Goal: Task Accomplishment & Management: Manage account settings

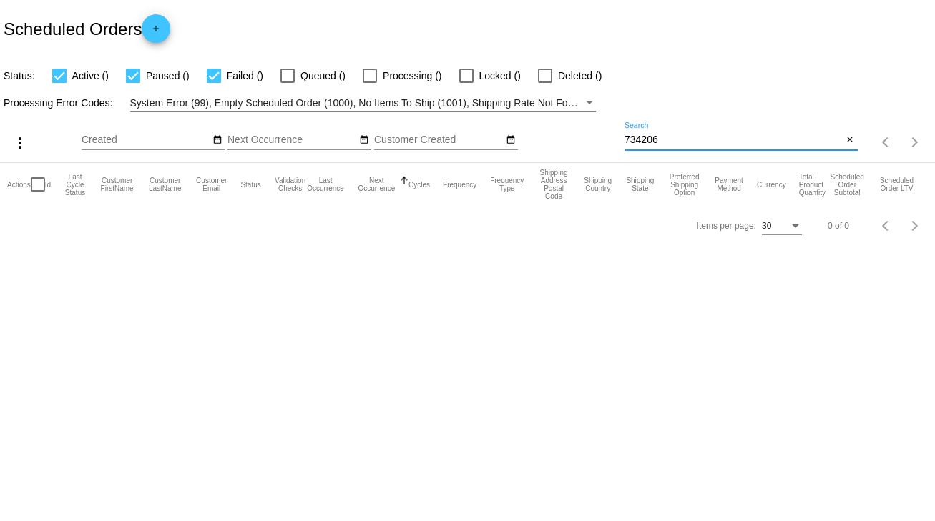
drag, startPoint x: 666, startPoint y: 141, endPoint x: 593, endPoint y: 142, distance: 73.0
click at [593, 142] on div "more_vert Sep Jan Feb Mar [DATE]" at bounding box center [467, 137] width 935 height 51
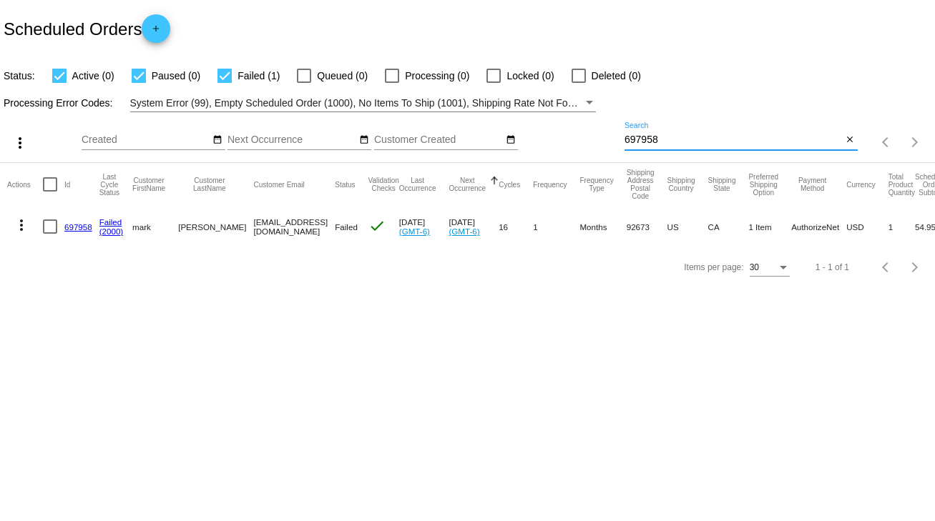
type input "697958"
click at [50, 230] on div at bounding box center [50, 227] width 14 height 14
click at [50, 234] on input "checkbox" at bounding box center [49, 234] width 1 height 1
checkbox input "true"
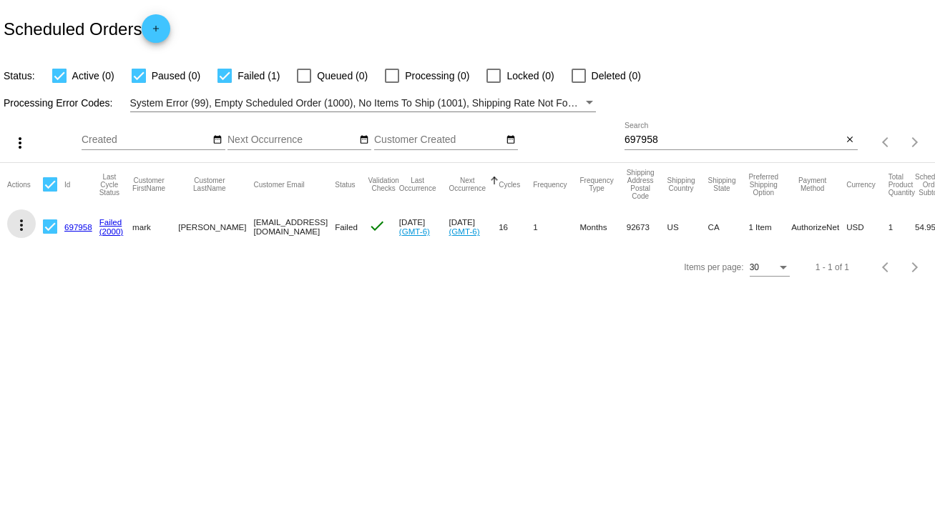
click at [22, 227] on mat-icon "more_vert" at bounding box center [21, 225] width 17 height 17
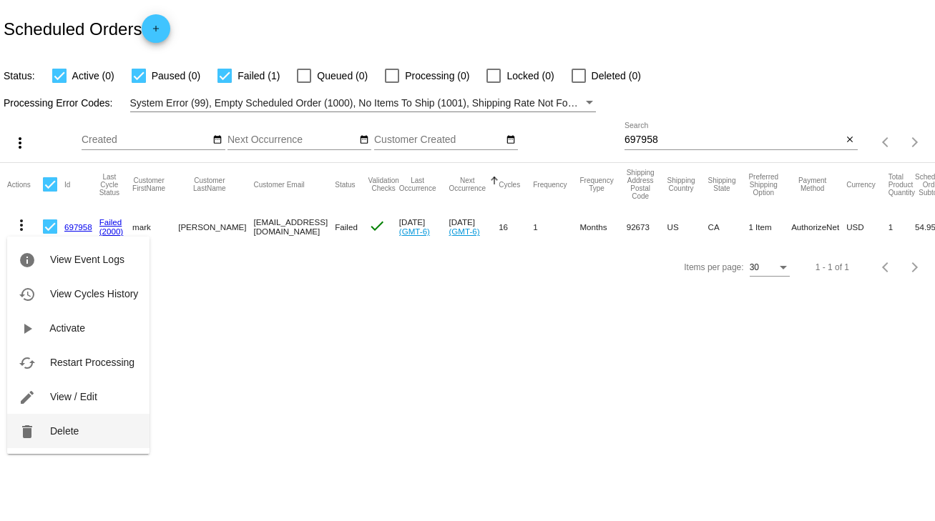
click at [60, 431] on span "Delete" at bounding box center [64, 431] width 29 height 11
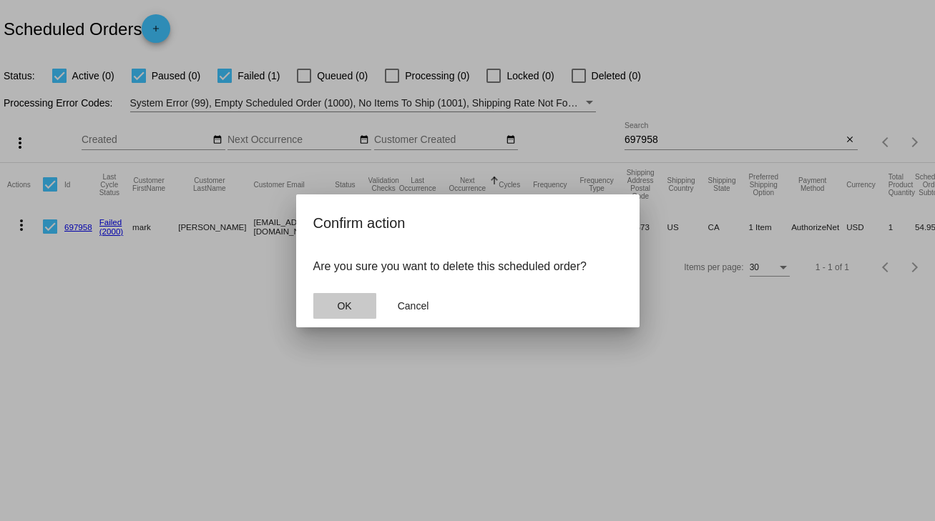
click at [355, 302] on button "OK" at bounding box center [344, 306] width 63 height 26
